Goal: Transaction & Acquisition: Purchase product/service

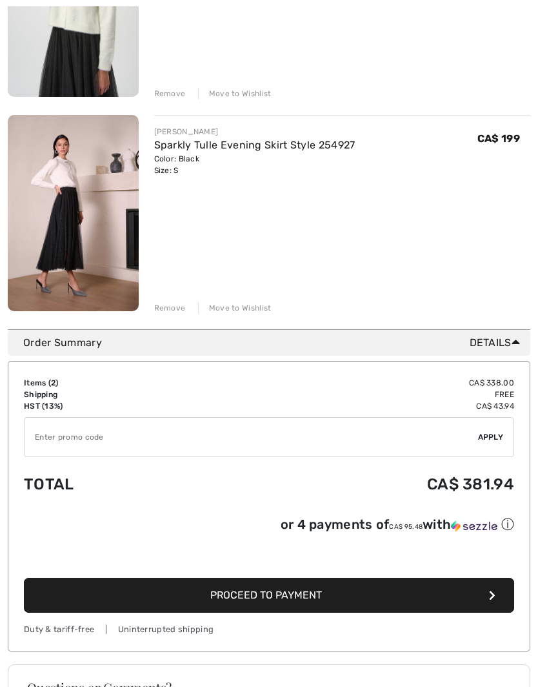
scroll to position [290, 0]
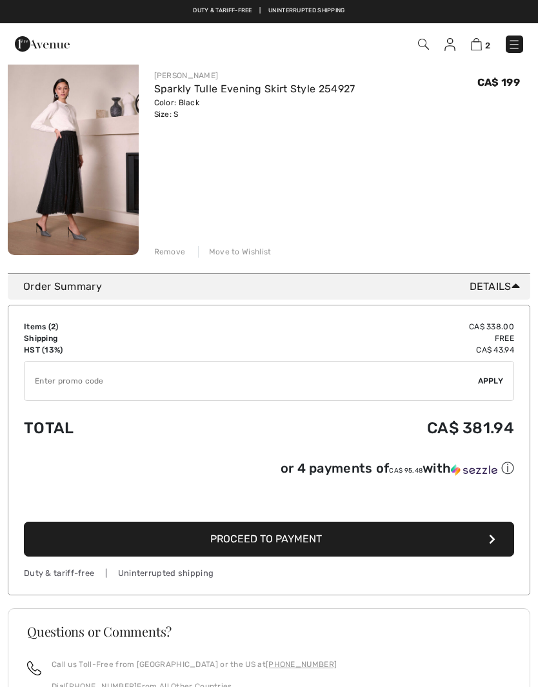
click at [244, 541] on span "Proceed to Payment" at bounding box center [266, 538] width 112 height 12
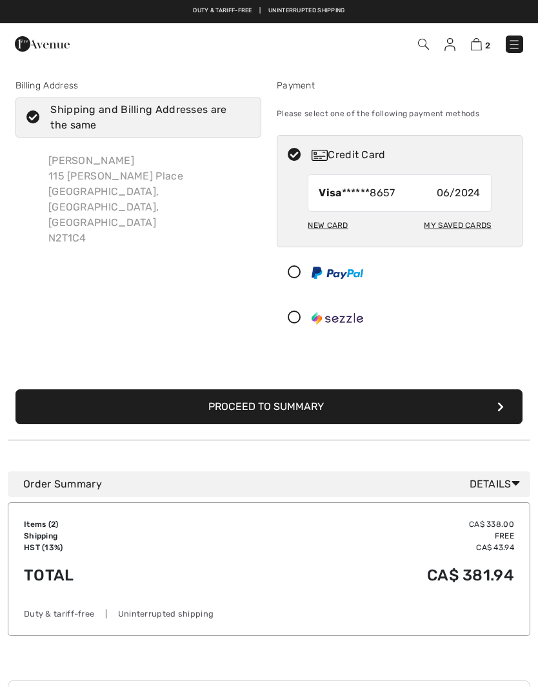
click at [454, 228] on div "My Saved Cards" at bounding box center [457, 225] width 67 height 22
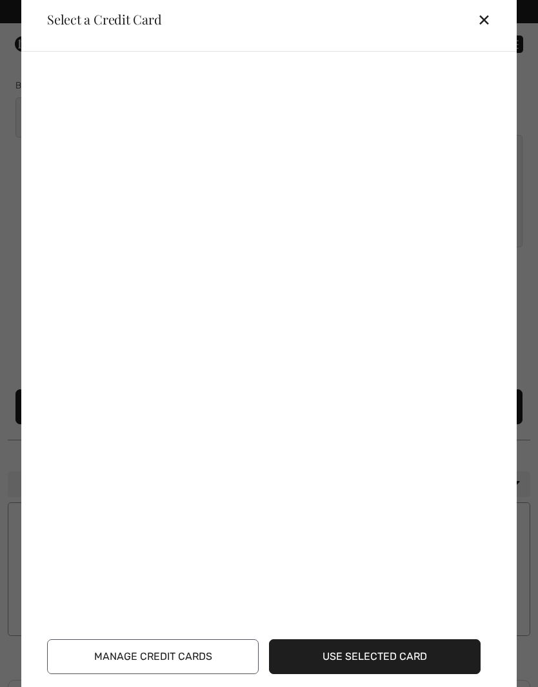
click at [102, 23] on div "Select a Credit Card" at bounding box center [99, 19] width 125 height 13
click at [492, 20] on div "✕" at bounding box center [489, 19] width 24 height 27
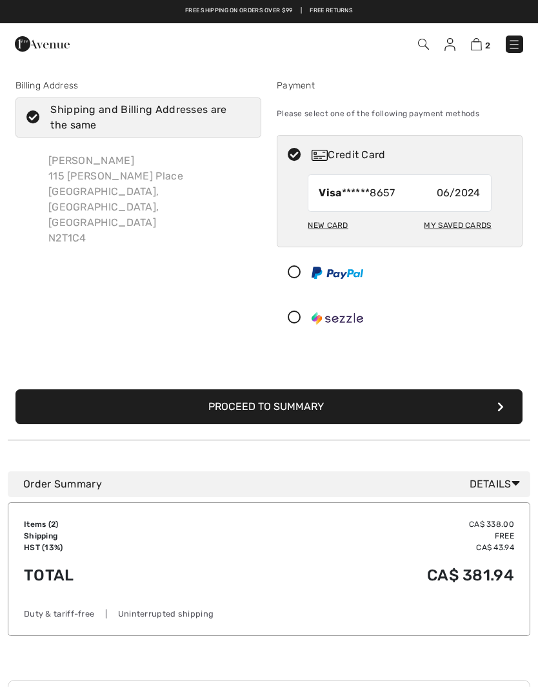
click at [333, 226] on div "New Card" at bounding box center [328, 225] width 40 height 22
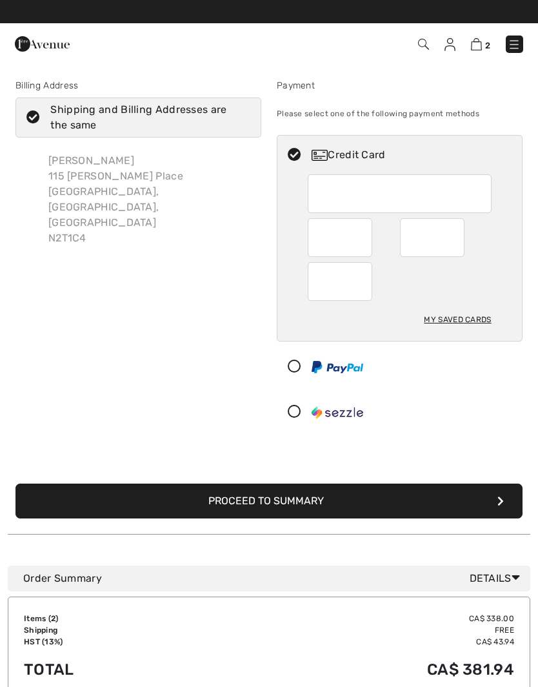
click at [450, 327] on div "My Saved Cards" at bounding box center [457, 319] width 67 height 22
radio input "true"
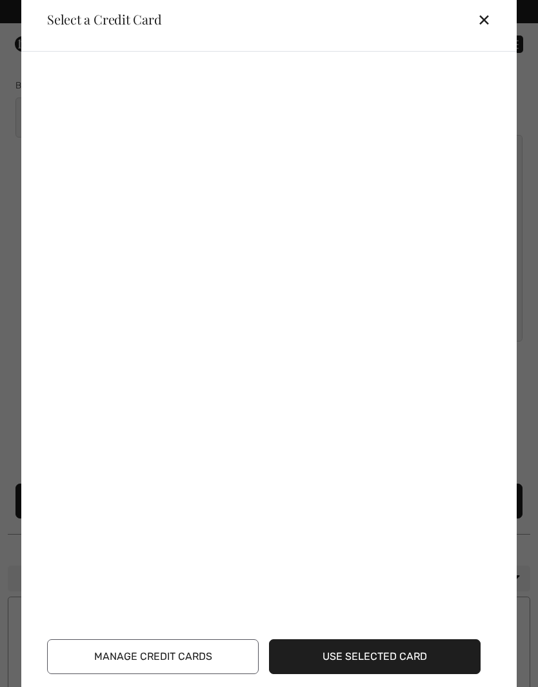
click at [376, 656] on button "Use Selected Card" at bounding box center [375, 656] width 212 height 35
click at [356, 657] on button "Use Selected Card" at bounding box center [375, 656] width 212 height 35
click at [408, 657] on button "Use Selected Card" at bounding box center [375, 656] width 212 height 35
click at [486, 19] on div "✕" at bounding box center [489, 19] width 24 height 27
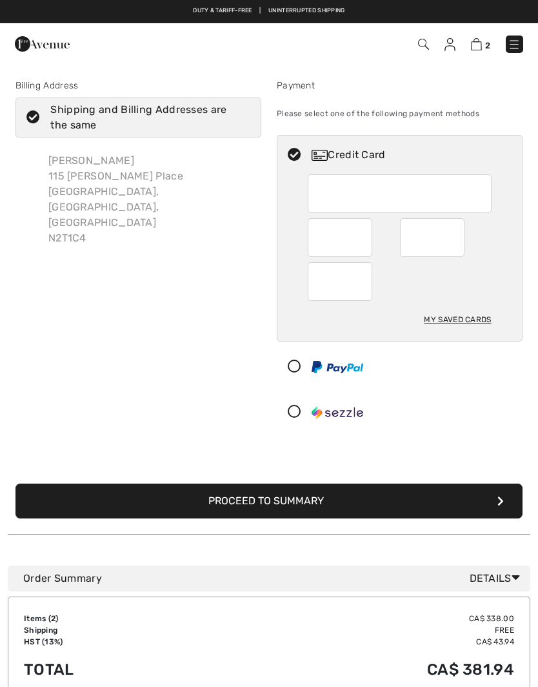
click at [498, 503] on icon "submit" at bounding box center [500, 501] width 6 height 10
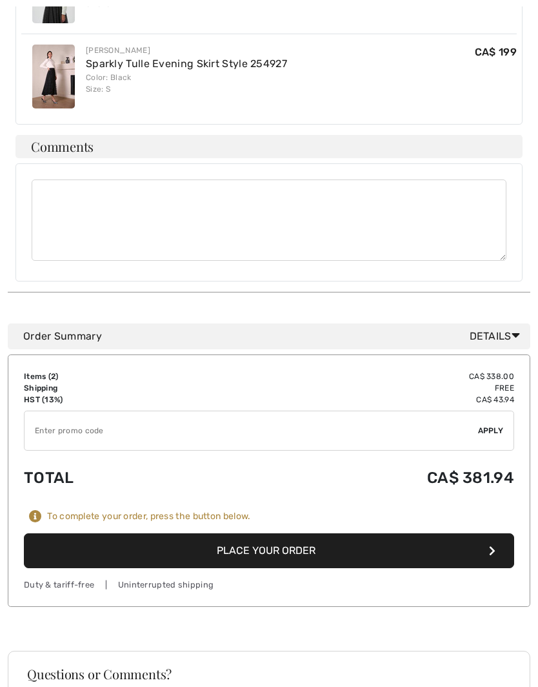
scroll to position [515, 0]
click at [490, 545] on icon "button" at bounding box center [492, 550] width 6 height 10
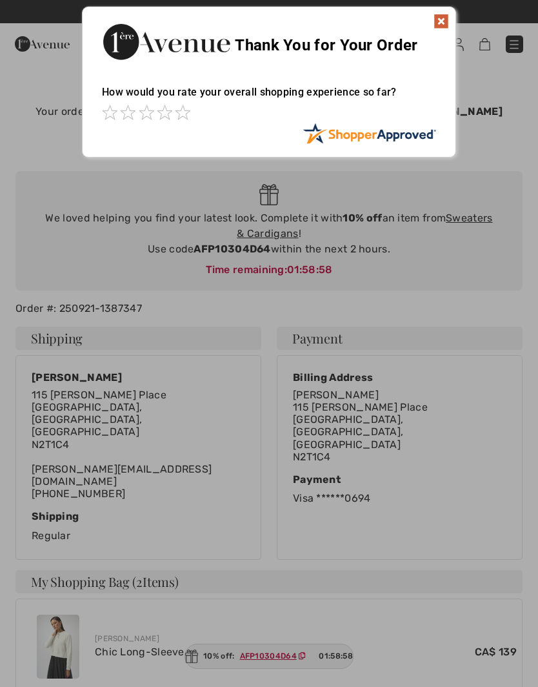
click at [443, 21] on img at bounding box center [441, 21] width 15 height 15
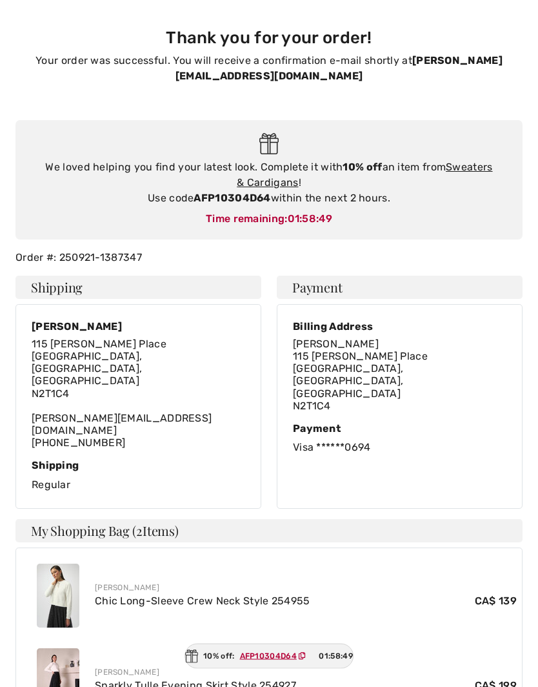
scroll to position [51, 0]
click at [245, 660] on ins "AFP10304D64" at bounding box center [268, 655] width 57 height 9
click at [303, 661] on span "AFP10304D64" at bounding box center [275, 656] width 83 height 12
click at [273, 660] on ins "AFP10304D64" at bounding box center [267, 655] width 57 height 9
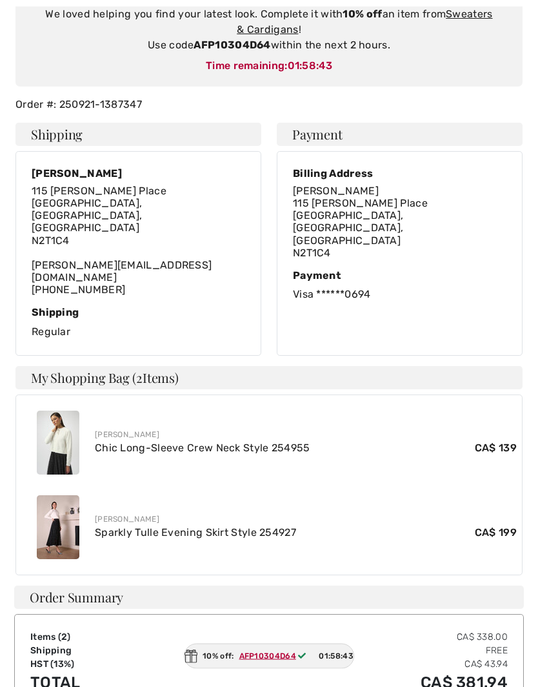
scroll to position [205, 0]
click at [250, 668] on div "10% off: AFP10304D64 01:58:38" at bounding box center [269, 655] width 170 height 25
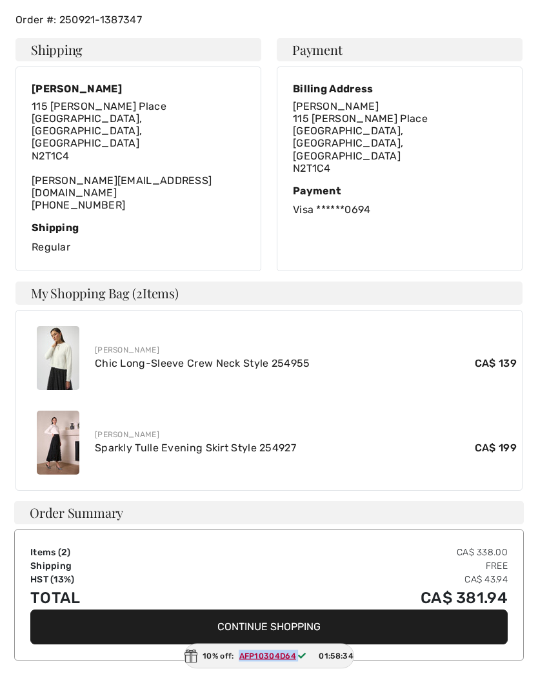
scroll to position [288, 0]
click at [214, 668] on div "10% off: AFP10304D64 01:58:29" at bounding box center [269, 655] width 169 height 25
click at [268, 660] on ins "AFP10304D64" at bounding box center [267, 655] width 57 height 9
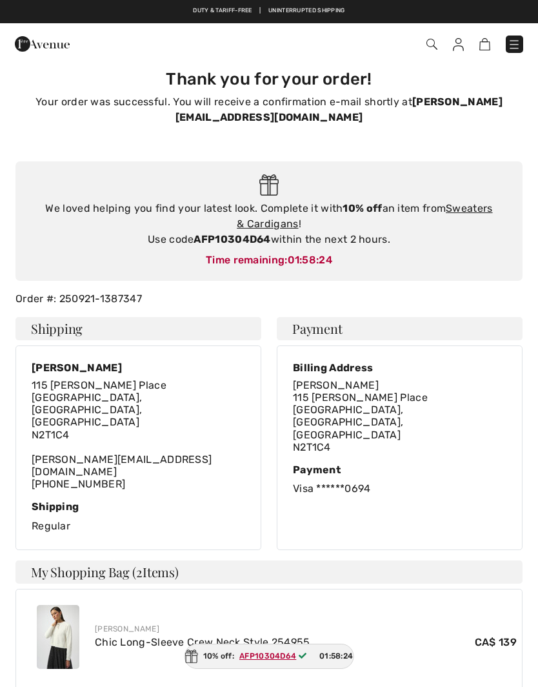
scroll to position [0, 0]
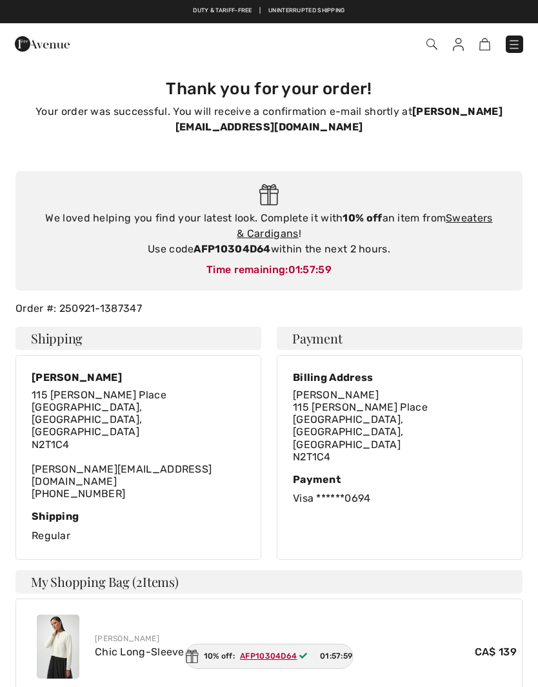
click at [228, 243] on strong "AFP10304D64" at bounding box center [232, 249] width 77 height 12
click at [228, 239] on div "We loved helping you find your latest look. Complete it with 10% off an item fr…" at bounding box center [268, 233] width 481 height 46
click at [232, 243] on div "We loved helping you find your latest look. Complete it with 10% off an item fr…" at bounding box center [268, 230] width 507 height 119
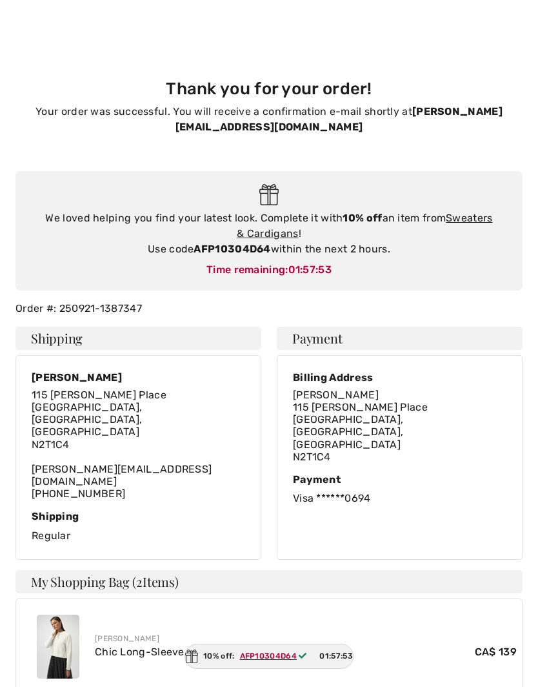
click at [270, 663] on div "10% off: AFP10304D64 01:57:53" at bounding box center [269, 655] width 169 height 25
click at [265, 655] on ins "AFP10304D64" at bounding box center [268, 655] width 57 height 9
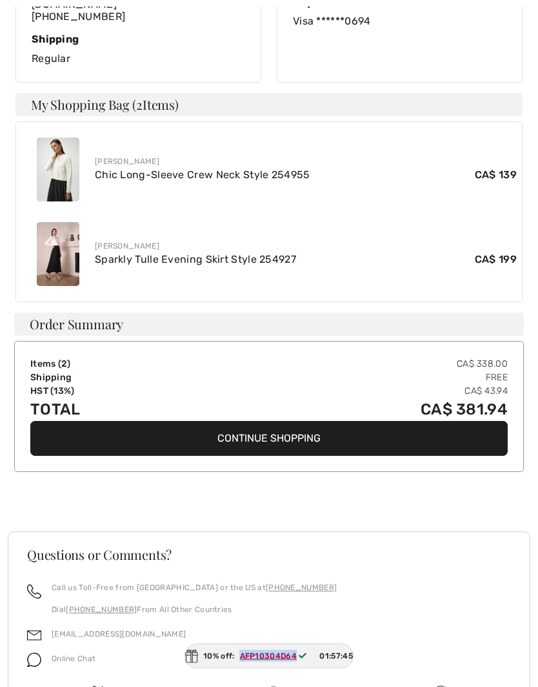
scroll to position [483, 0]
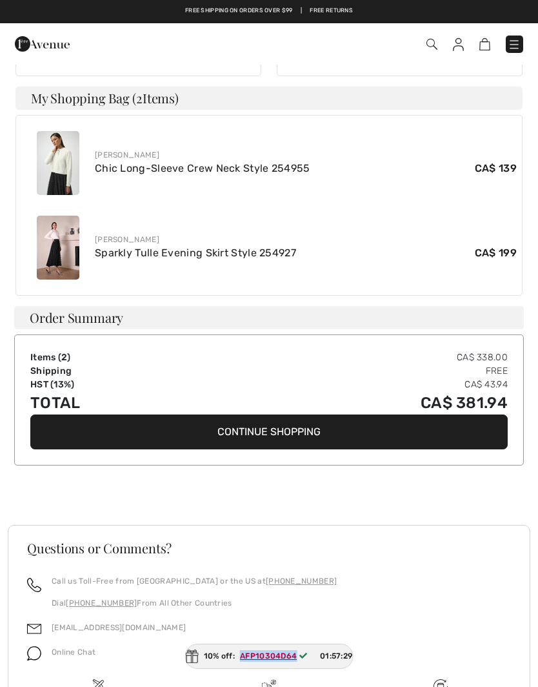
click at [425, 643] on div "Online Chat" at bounding box center [269, 655] width 484 height 25
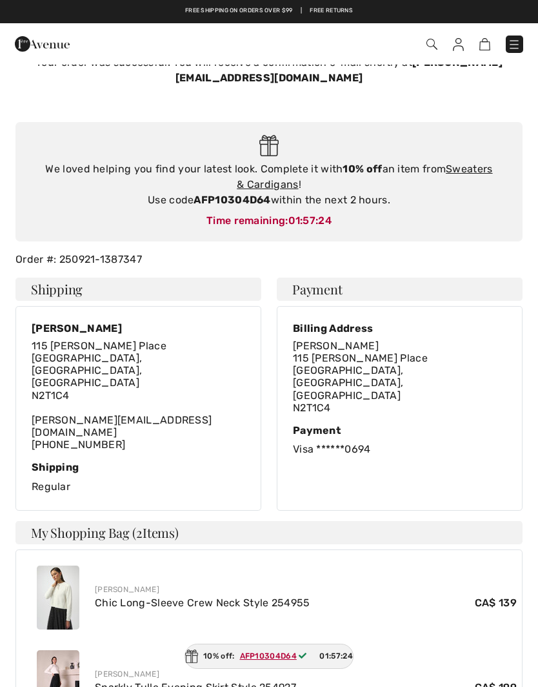
scroll to position [0, 0]
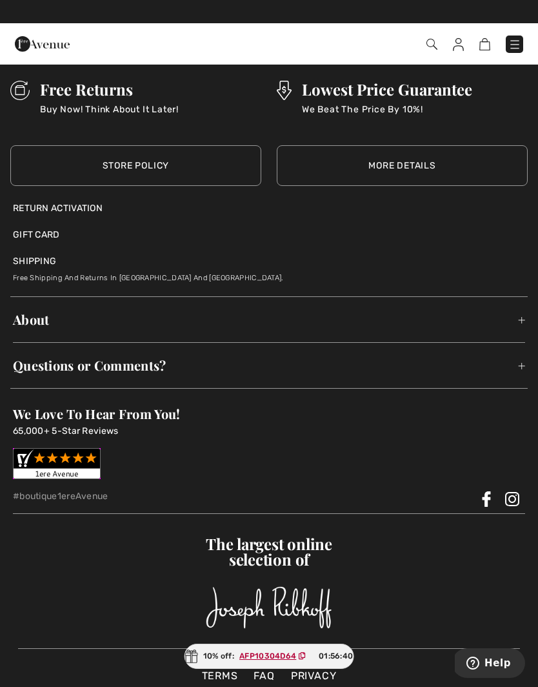
scroll to position [3667, 0]
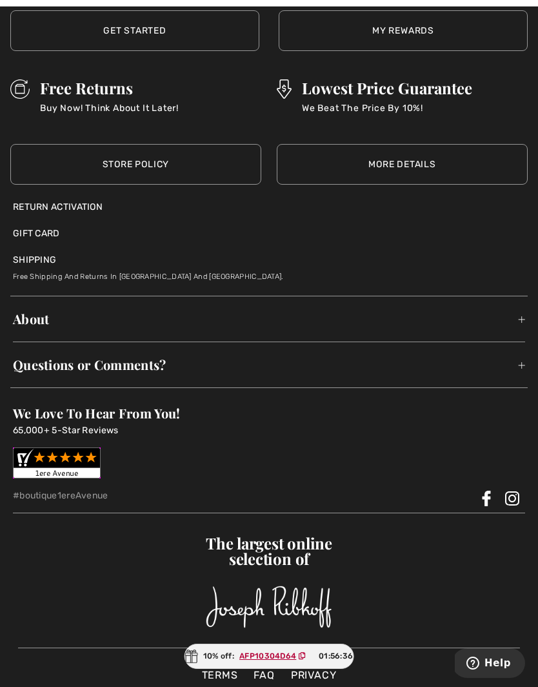
click at [117, 412] on span "We Love To Hear From You!" at bounding box center [97, 412] width 168 height 17
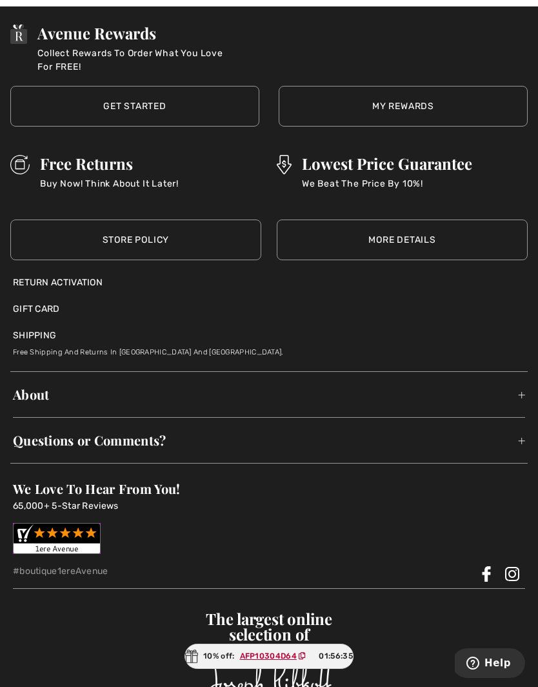
scroll to position [3593, 0]
click at [121, 427] on span "Questions or Comments?" at bounding box center [269, 439] width 512 height 40
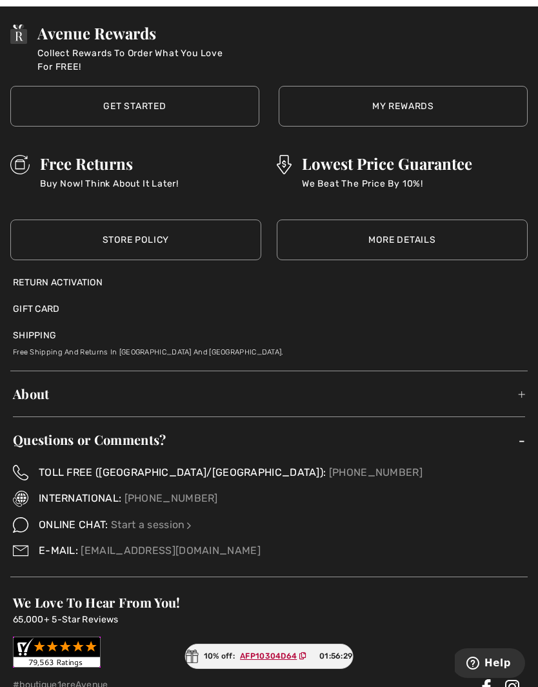
click at [81, 548] on link "[EMAIL_ADDRESS][DOMAIN_NAME]" at bounding box center [170, 550] width 179 height 12
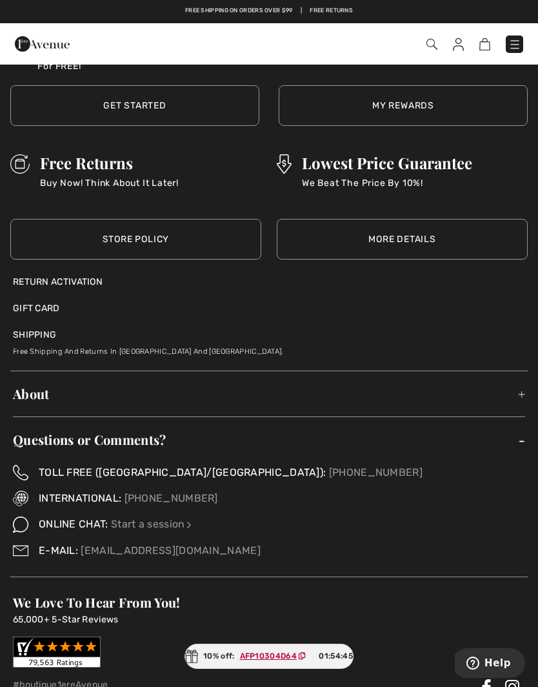
click at [374, 516] on div "ONLINE CHAT: Start a session" at bounding box center [269, 523] width 512 height 15
